Goal: Find specific page/section: Find specific page/section

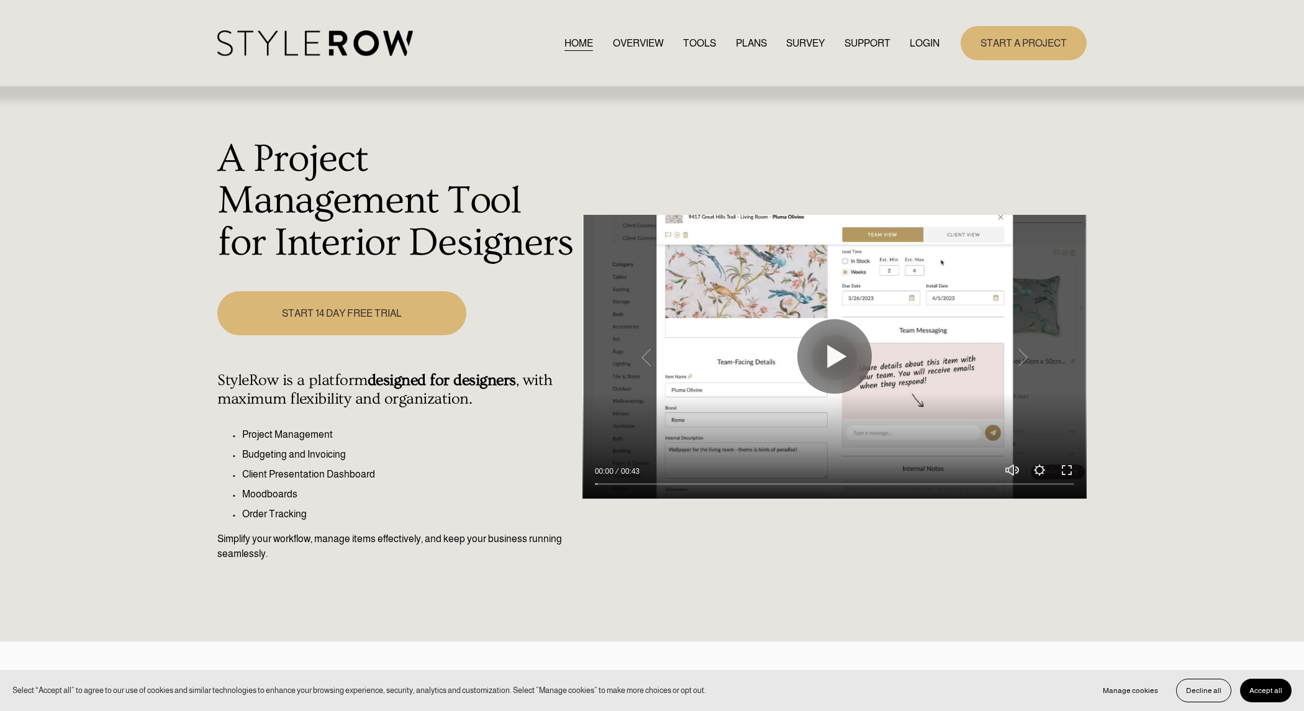
click at [927, 41] on link "LOGIN" at bounding box center [925, 43] width 30 height 17
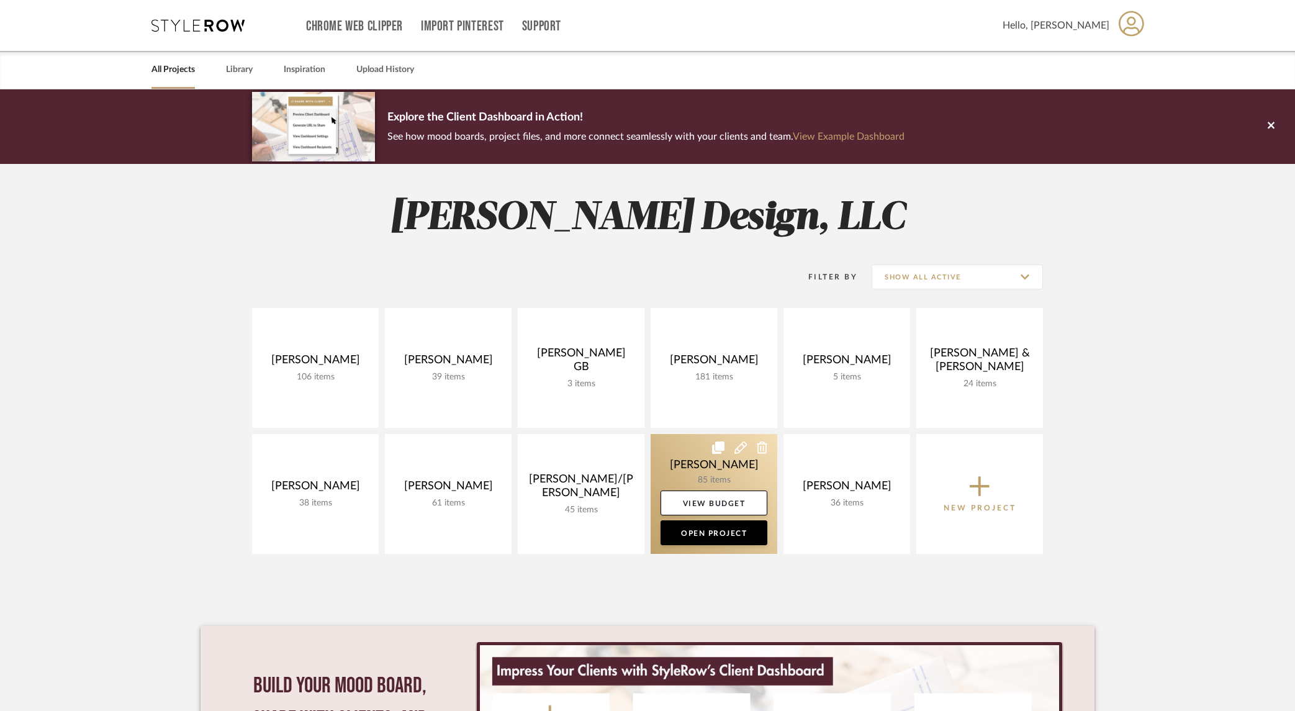
drag, startPoint x: 695, startPoint y: 464, endPoint x: 706, endPoint y: 461, distance: 11.0
click at [695, 464] on link at bounding box center [714, 494] width 127 height 120
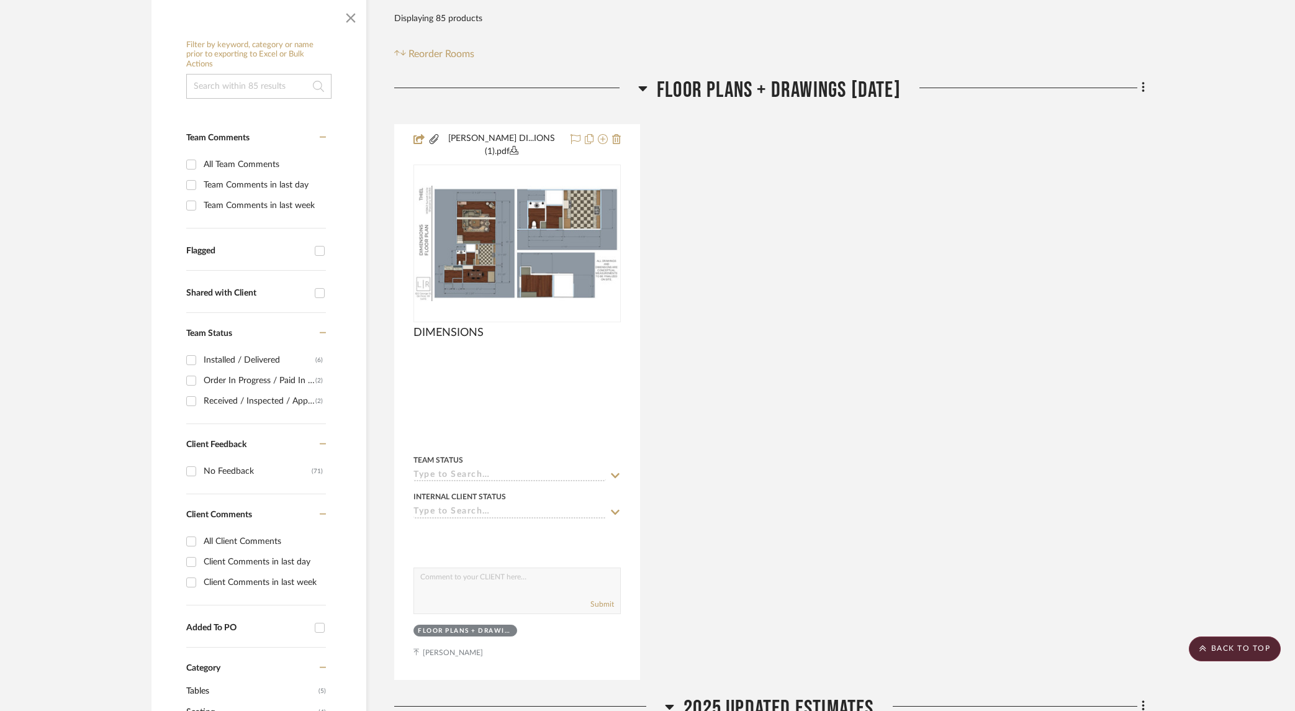
scroll to position [185, 0]
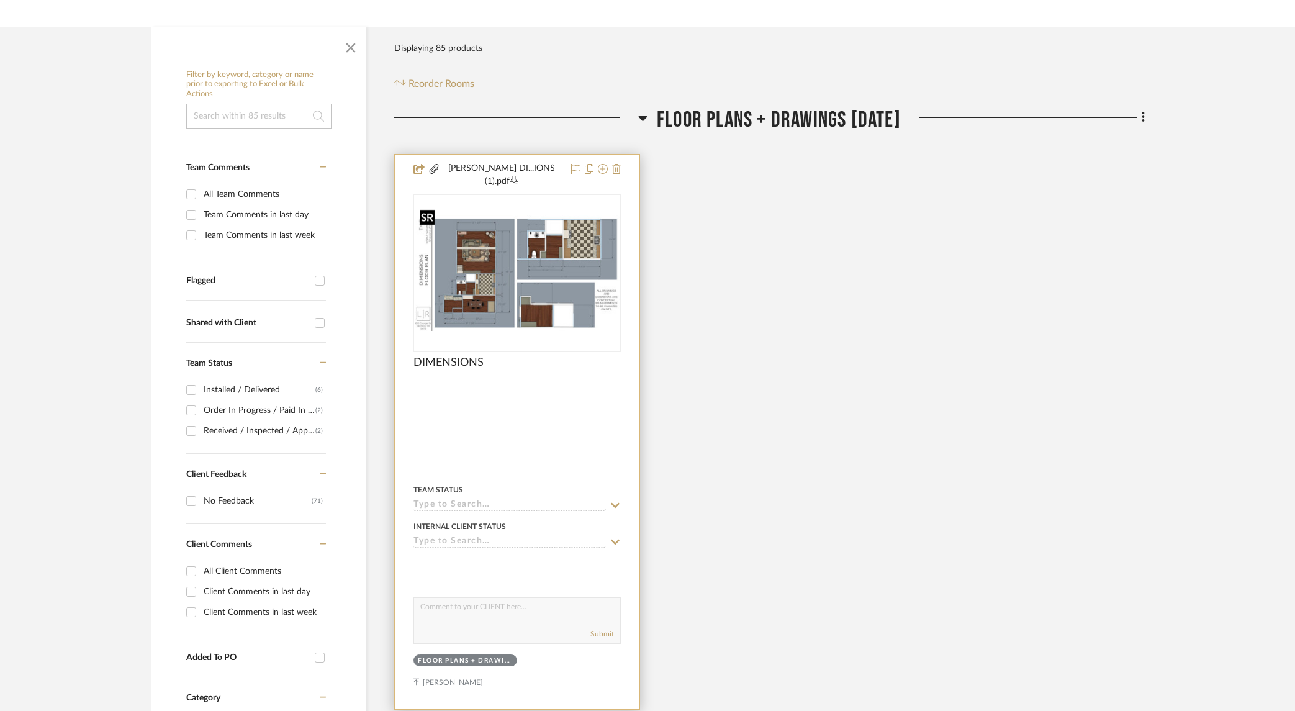
click at [540, 253] on img "0" at bounding box center [517, 272] width 205 height 115
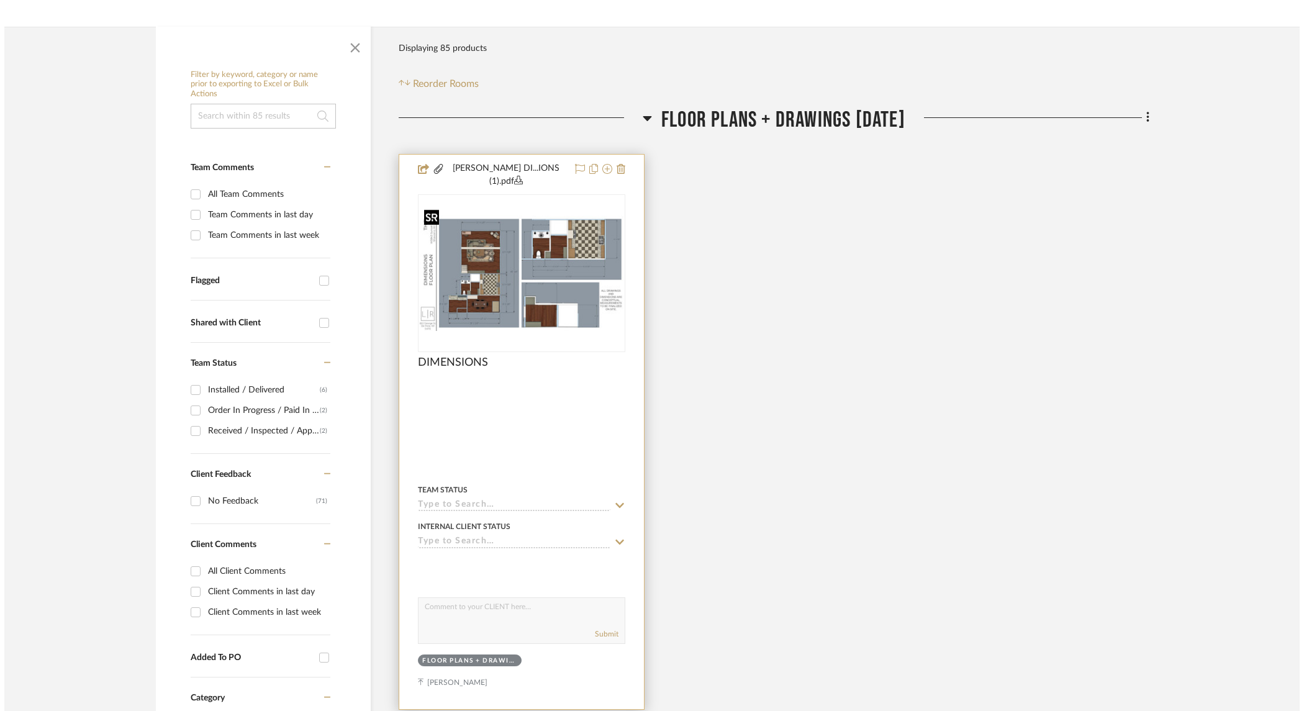
scroll to position [0, 0]
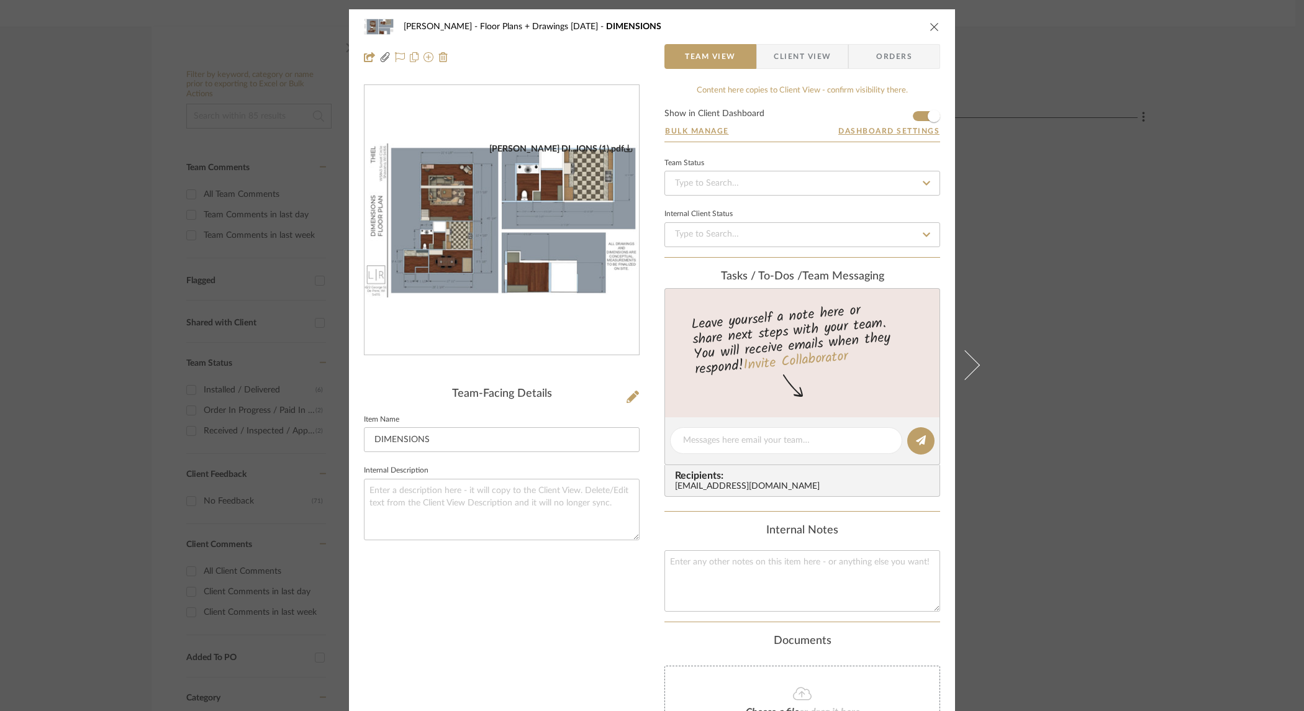
click at [593, 255] on img "0" at bounding box center [501, 220] width 274 height 155
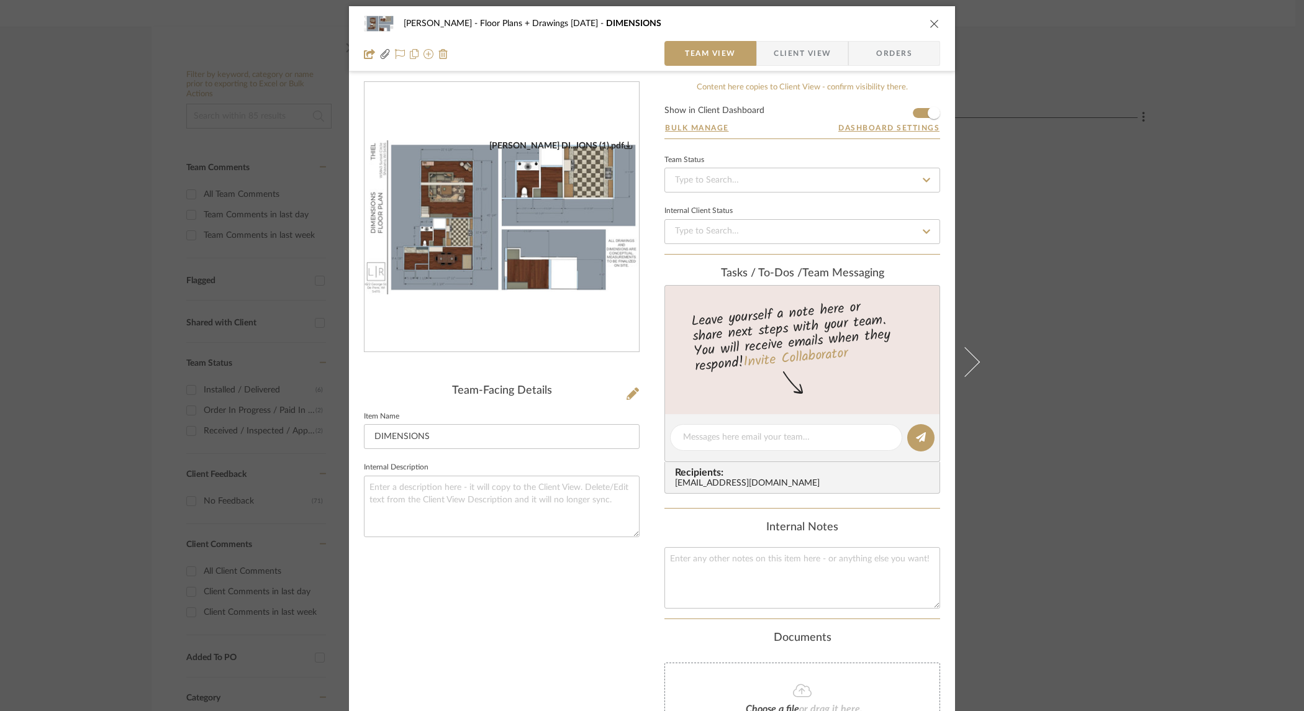
click at [1082, 256] on div "Thiel Floor Plans + Drawings 5/22/25 DIMENSIONS Team View Client View Orders TH…" at bounding box center [652, 355] width 1304 height 711
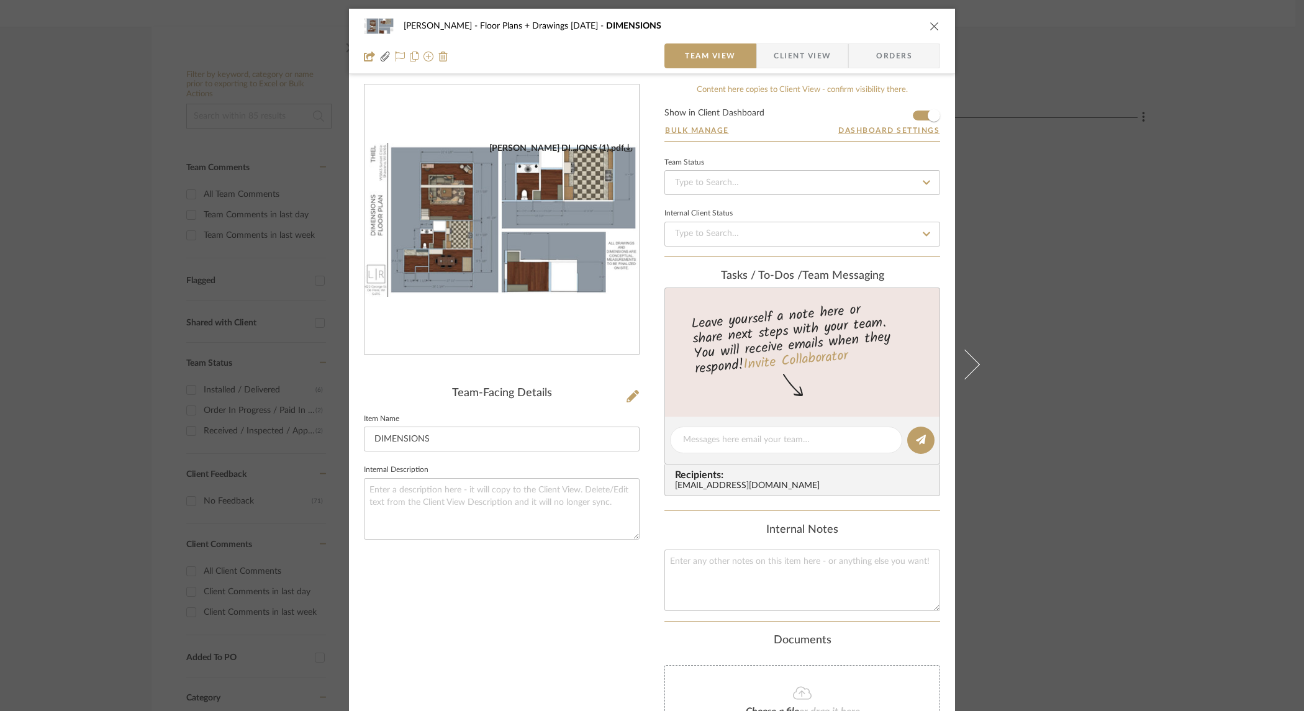
scroll to position [163, 0]
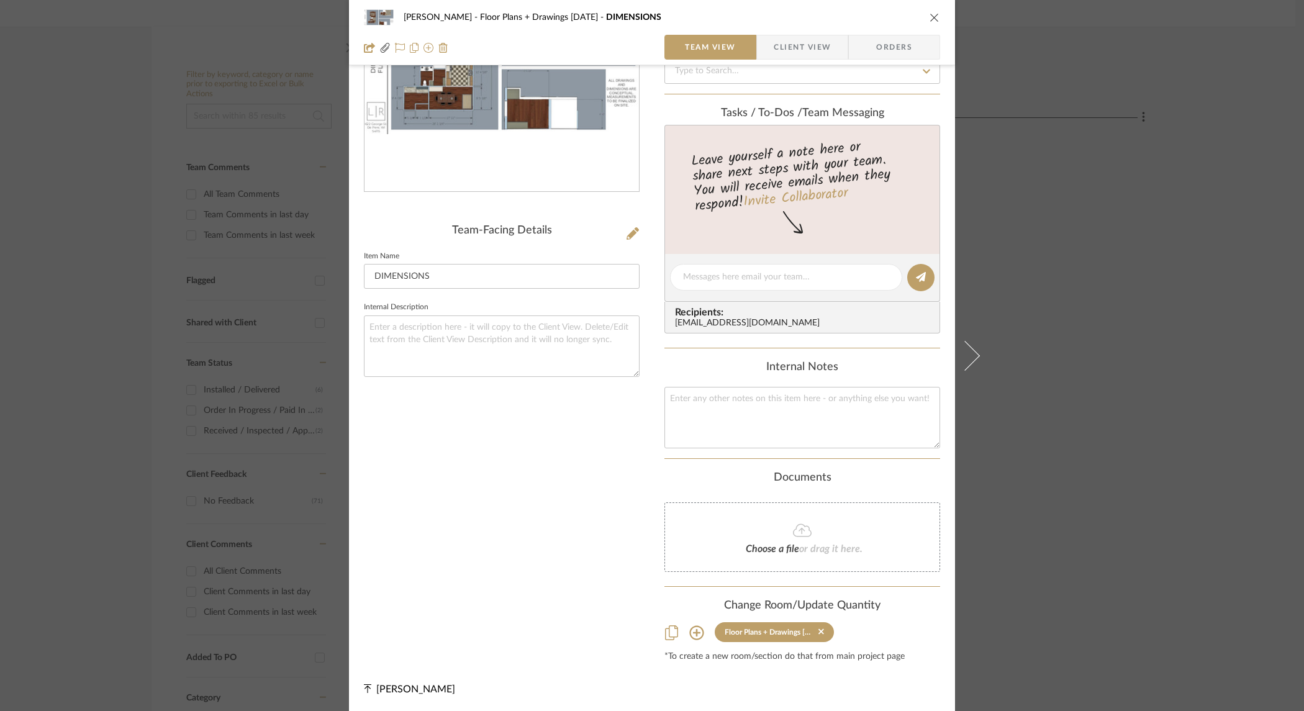
click at [1080, 255] on div "Thiel Floor Plans + Drawings 5/22/25 DIMENSIONS Team View Client View Orders TH…" at bounding box center [652, 355] width 1304 height 711
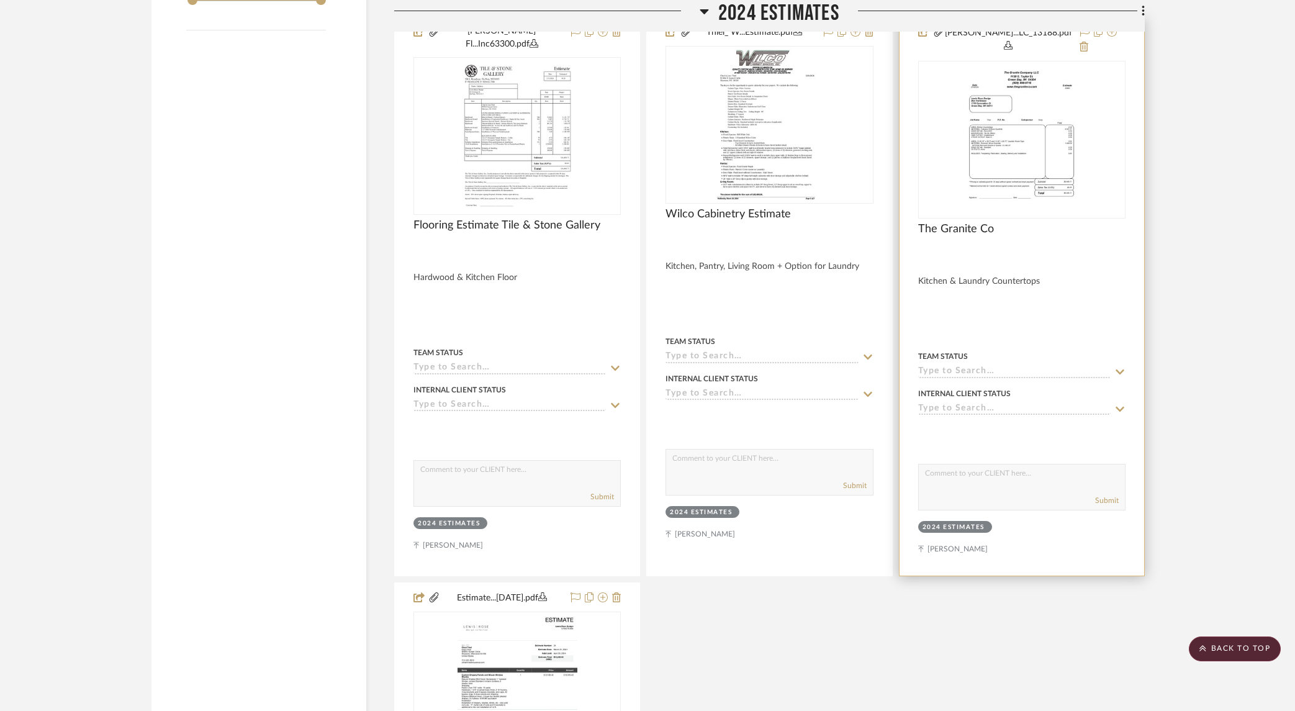
scroll to position [2104, 0]
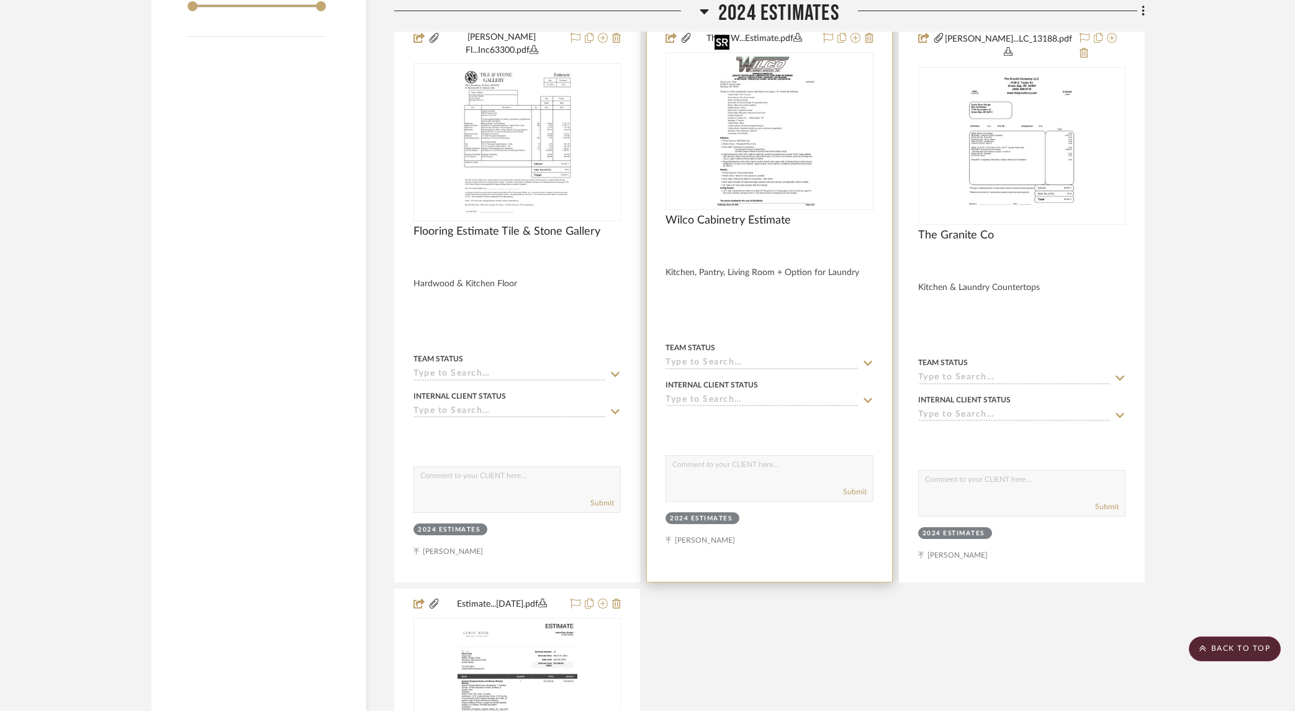
click at [0, 0] on img at bounding box center [0, 0] width 0 height 0
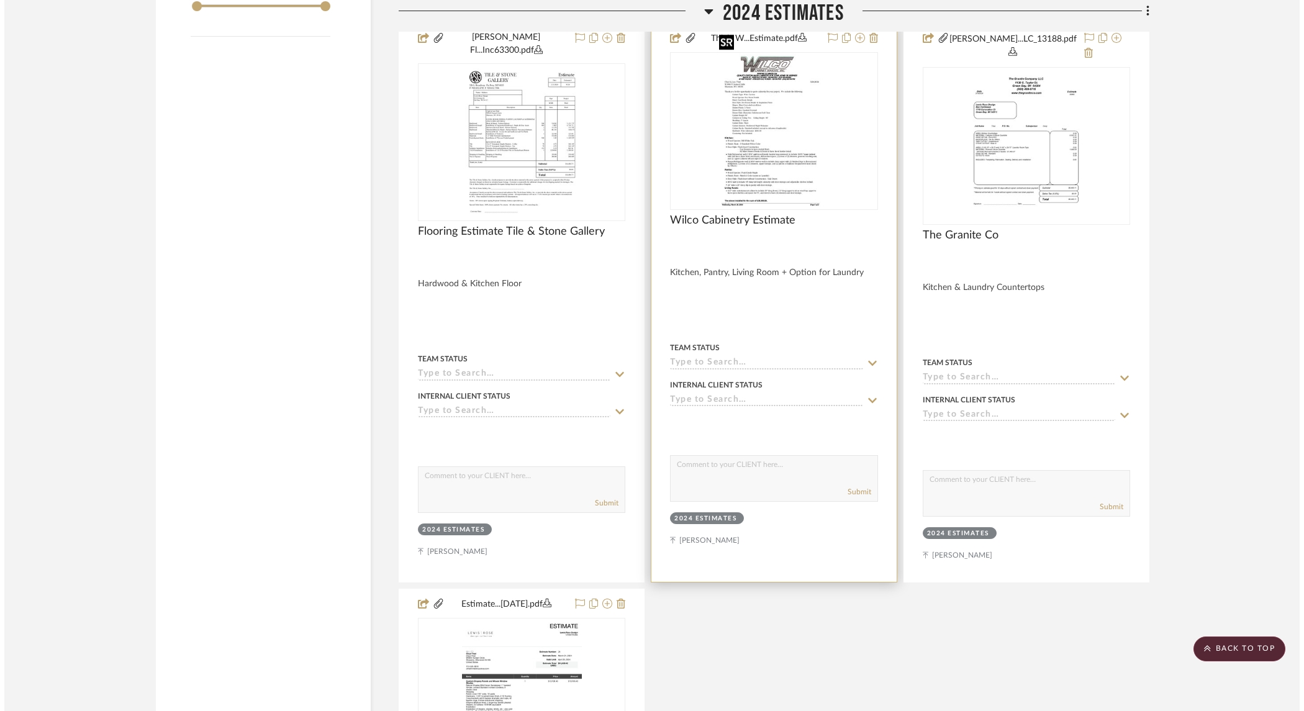
scroll to position [0, 0]
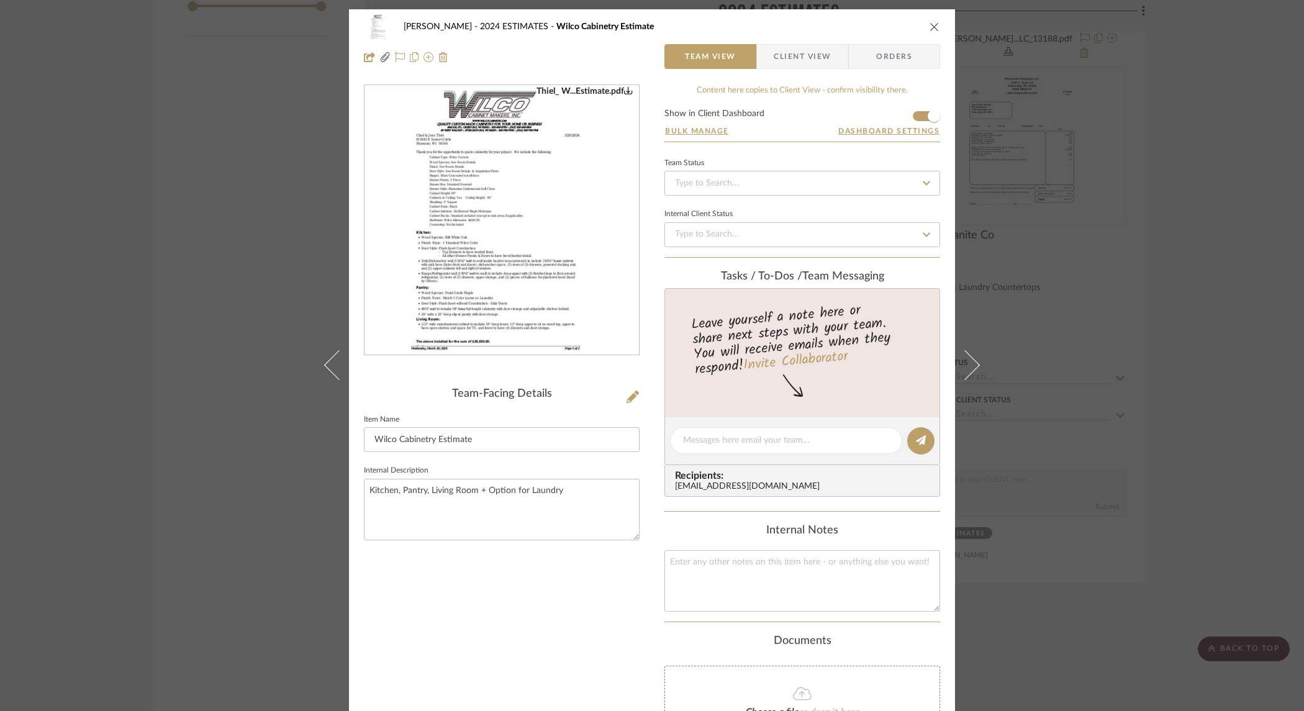
click at [496, 152] on img "0" at bounding box center [501, 220] width 209 height 269
click at [1105, 180] on div "Thiel 2024 ESTIMATES Wilco Cabinetry Estimate Team View Client View Orders Thie…" at bounding box center [652, 355] width 1304 height 711
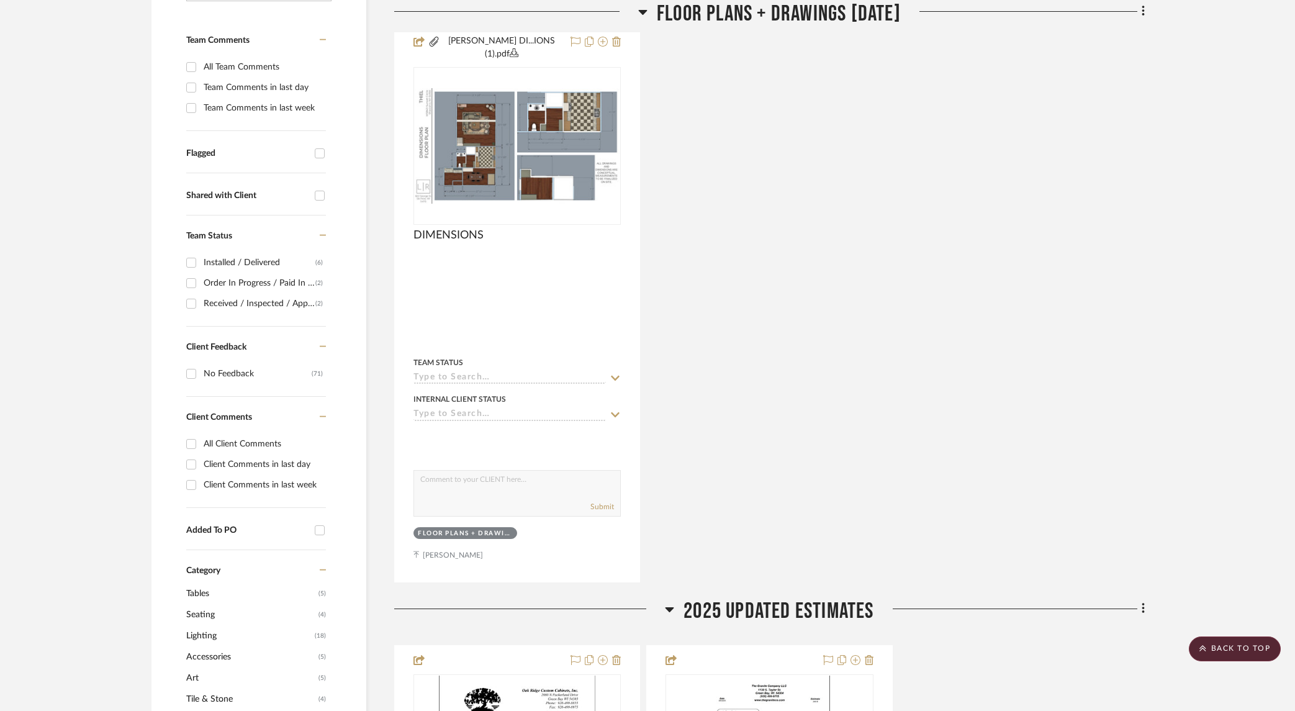
scroll to position [247, 0]
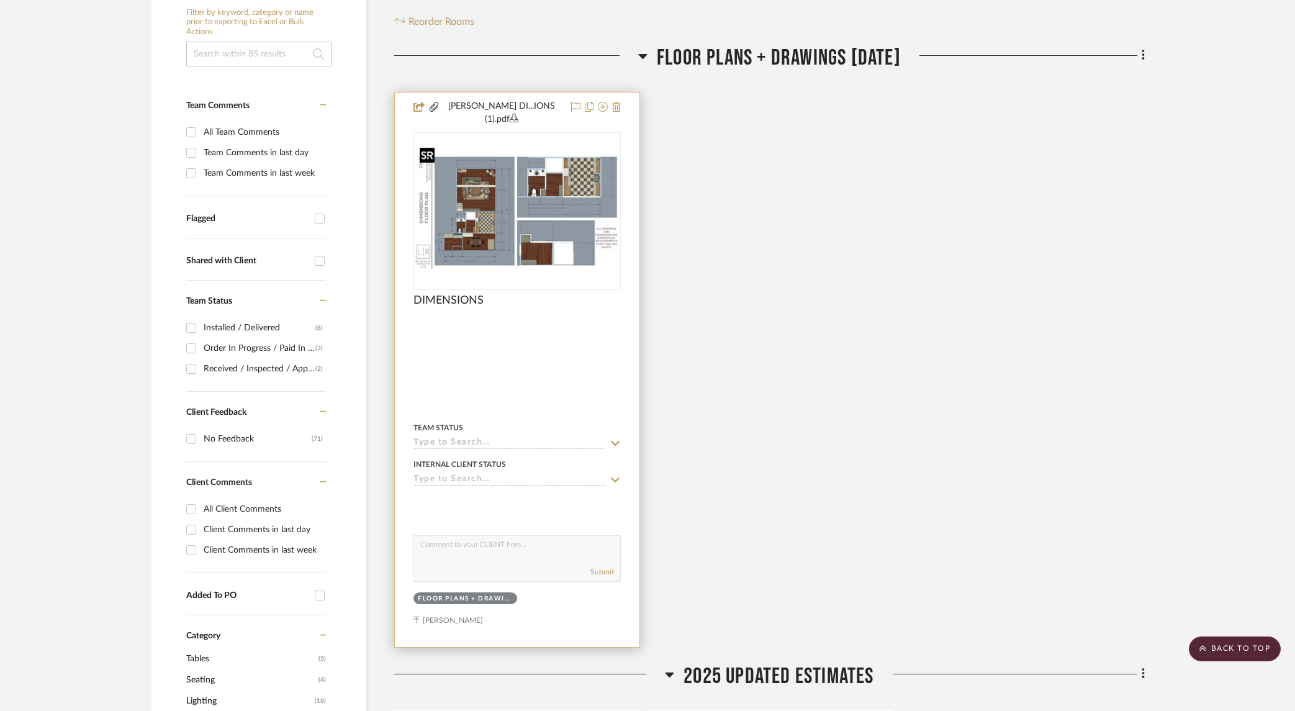
click at [547, 207] on img "0" at bounding box center [517, 210] width 205 height 115
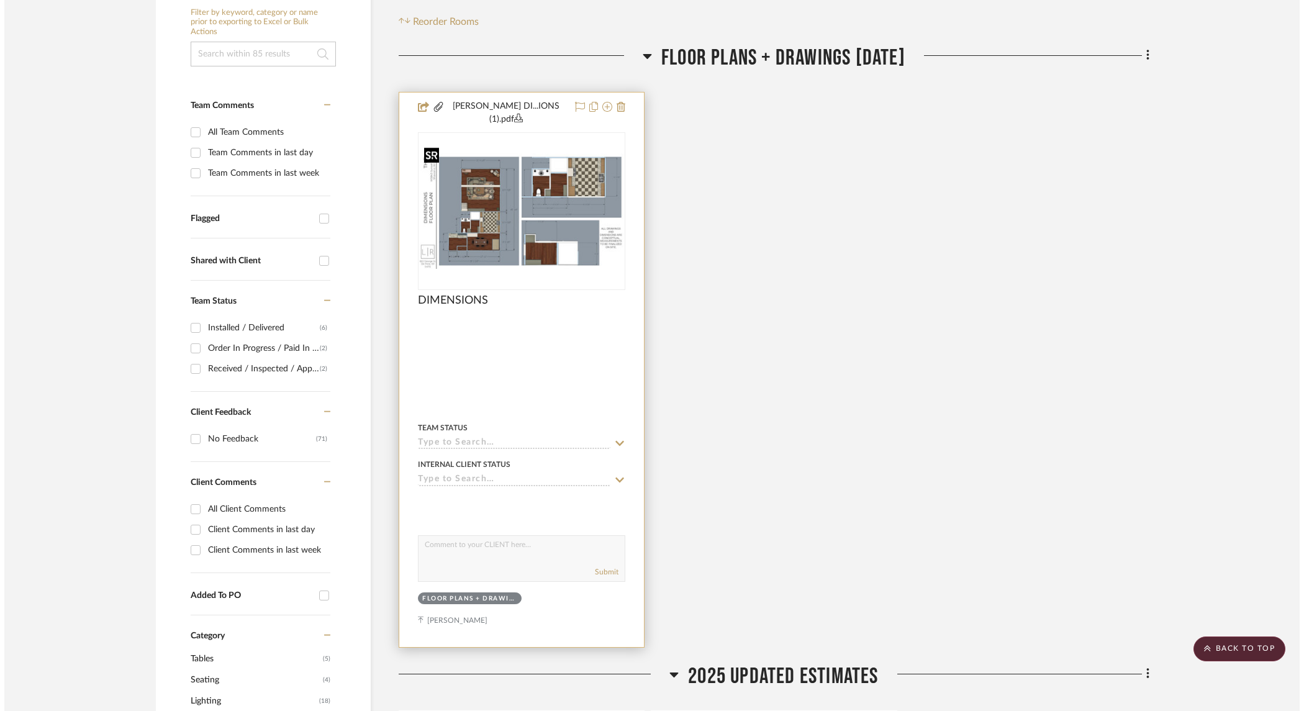
scroll to position [0, 0]
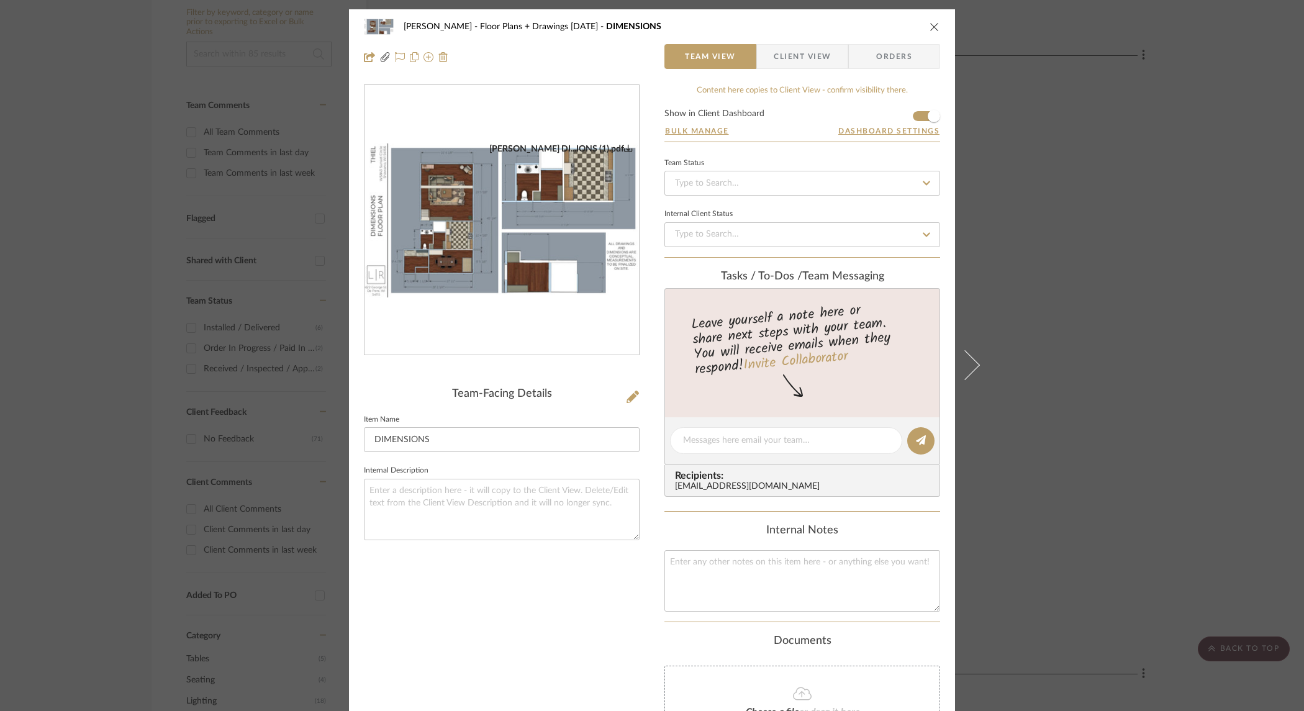
click at [546, 207] on img "0" at bounding box center [501, 220] width 274 height 155
click at [1124, 209] on div "Thiel Floor Plans + Drawings 5/22/25 DIMENSIONS Team View Client View Orders TH…" at bounding box center [652, 355] width 1304 height 711
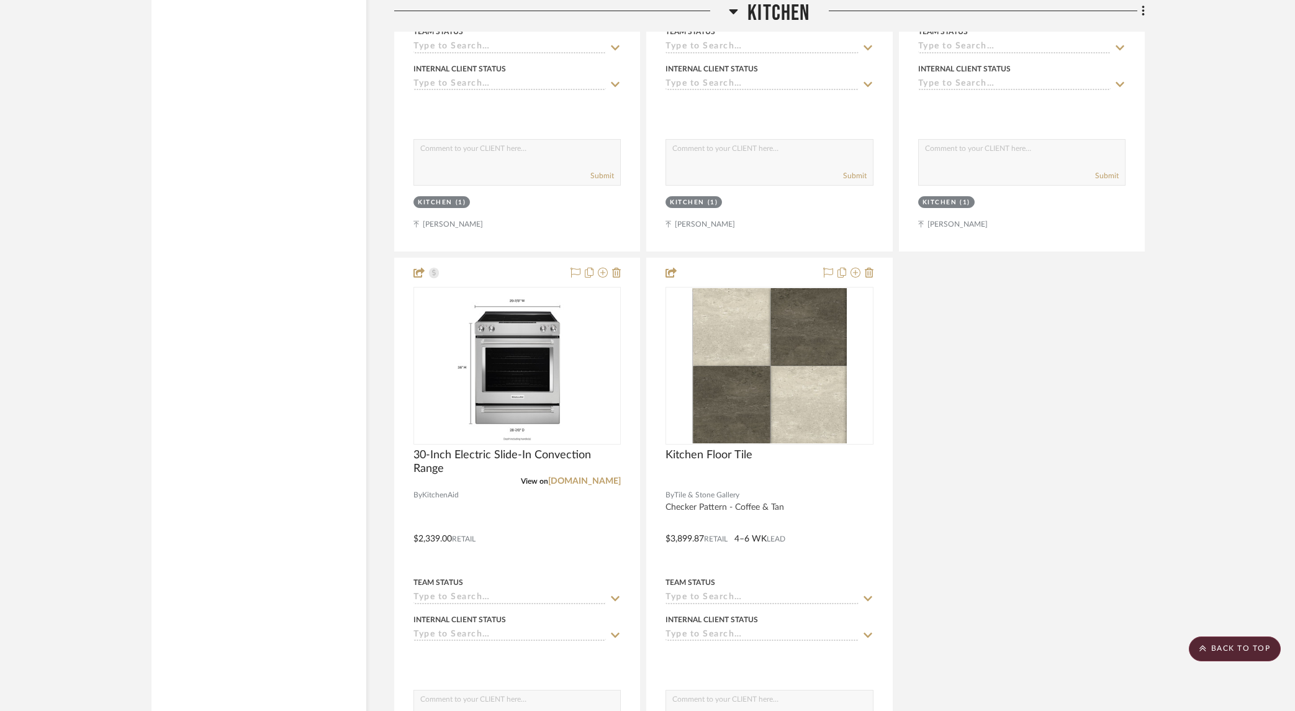
scroll to position [4364, 0]
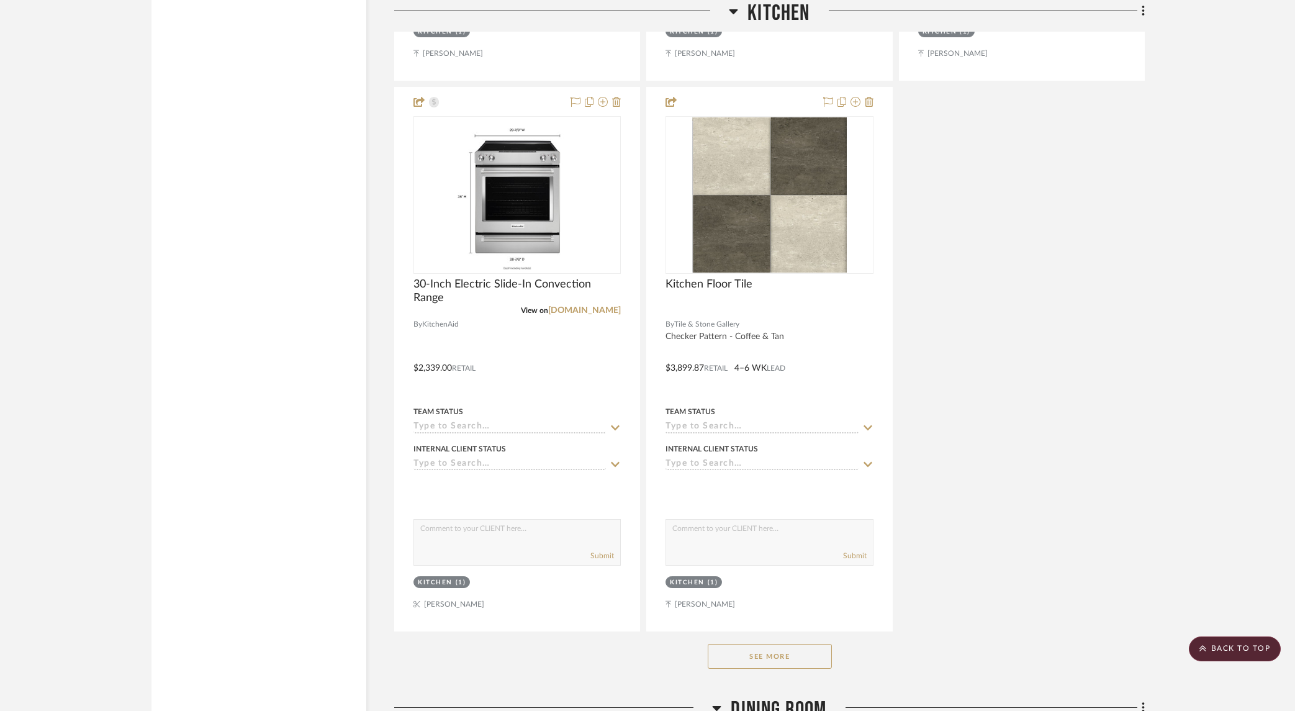
click at [788, 644] on button "See More" at bounding box center [770, 656] width 124 height 25
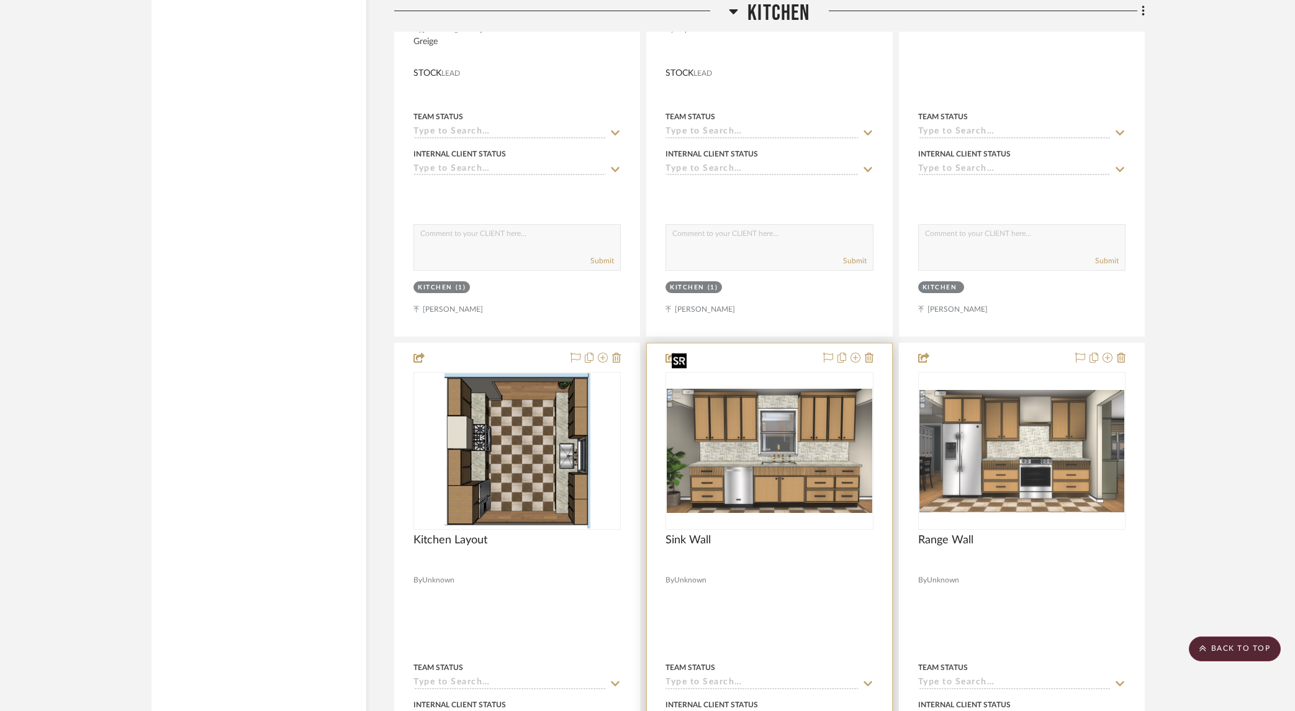
scroll to position [3560, 0]
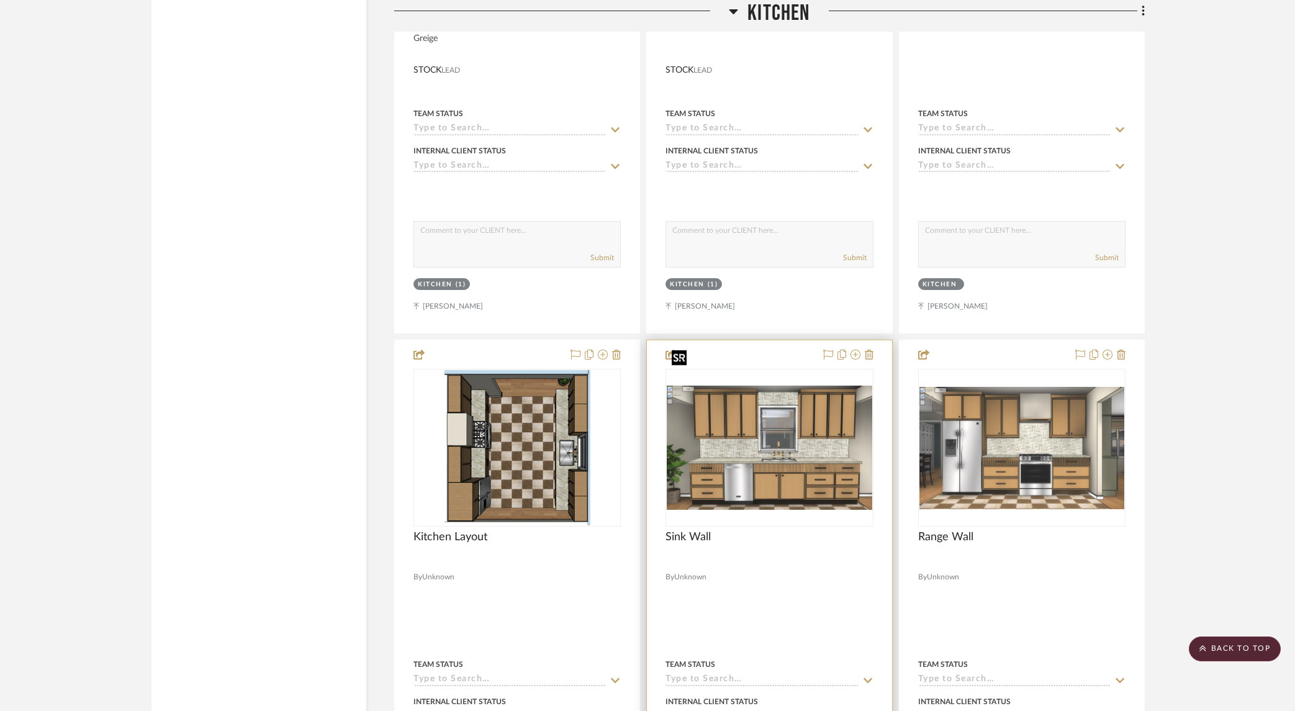
click at [831, 423] on img "0" at bounding box center [769, 448] width 205 height 124
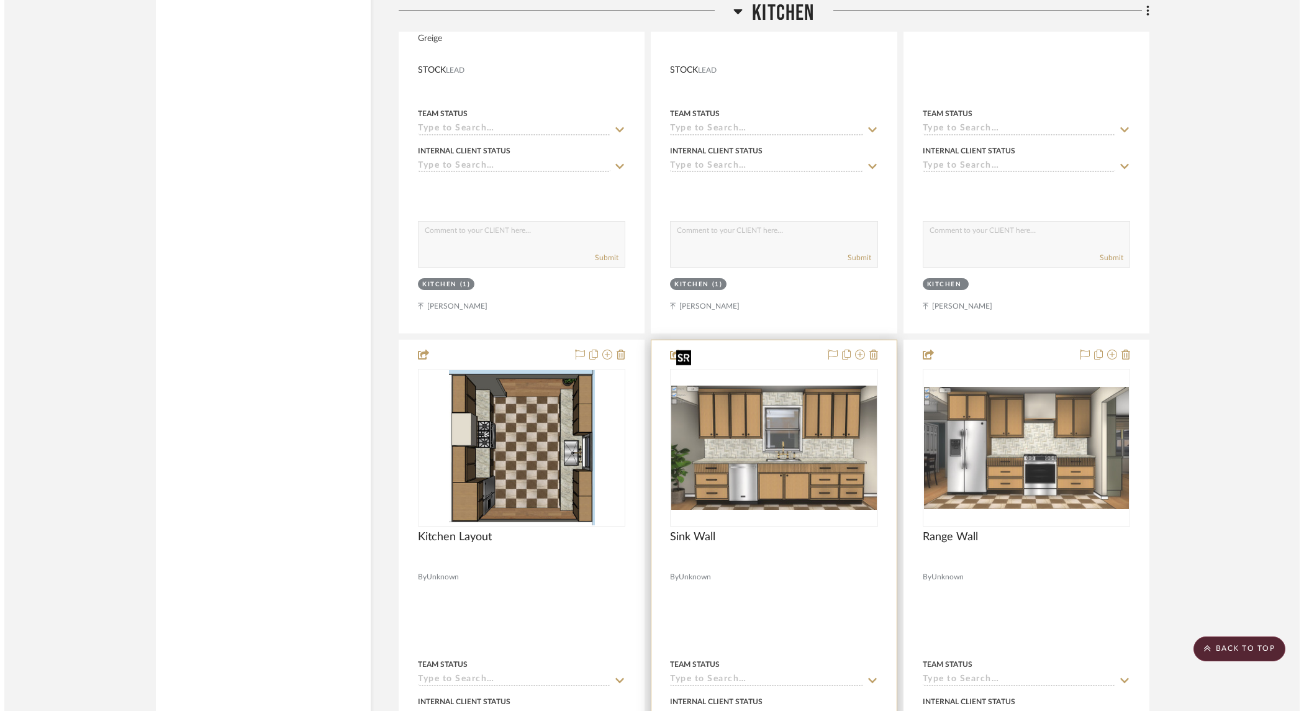
scroll to position [0, 0]
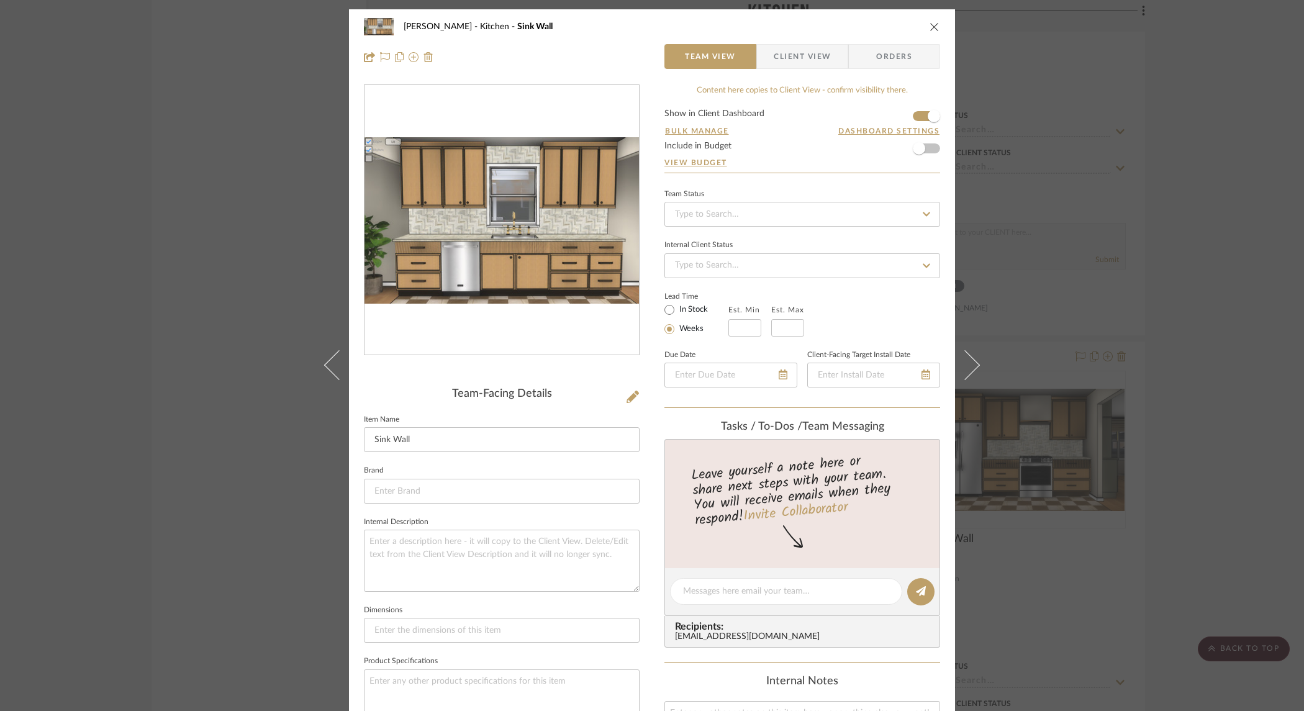
click at [1178, 408] on div "Thiel Kitchen Sink Wall Team View Client View Orders Team-Facing Details Item N…" at bounding box center [652, 355] width 1304 height 711
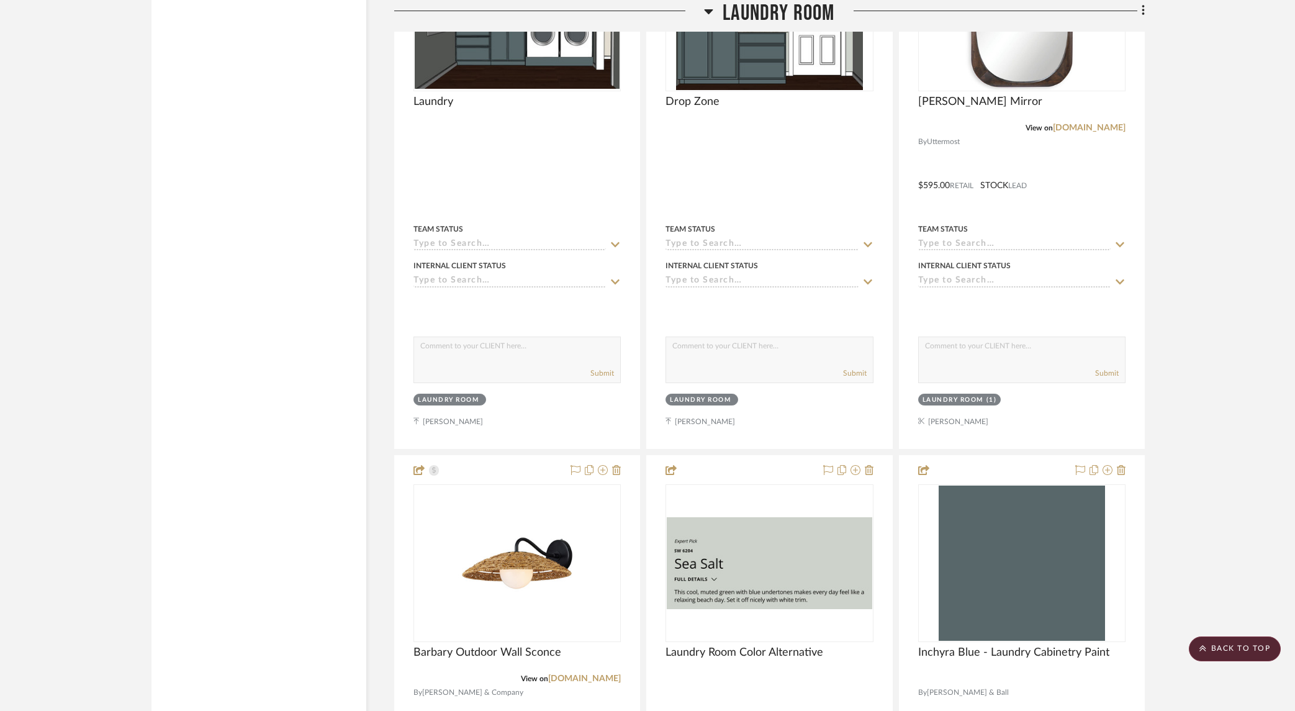
scroll to position [10247, 0]
